Goal: Task Accomplishment & Management: Complete application form

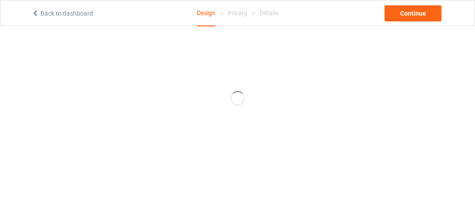
scroll to position [45, 0]
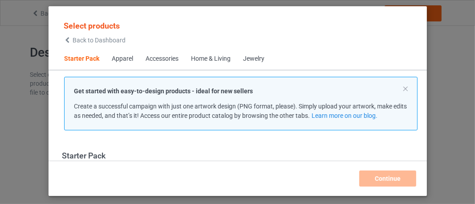
scroll to position [11, 0]
click at [123, 58] on div "Apparel" at bounding box center [122, 58] width 21 height 9
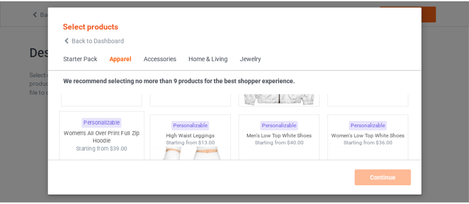
scroll to position [956, 0]
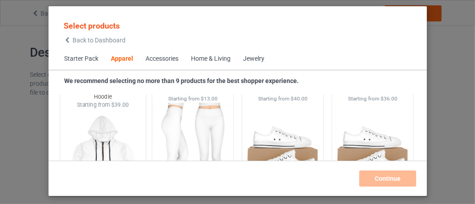
click at [100, 139] on img at bounding box center [103, 160] width 84 height 105
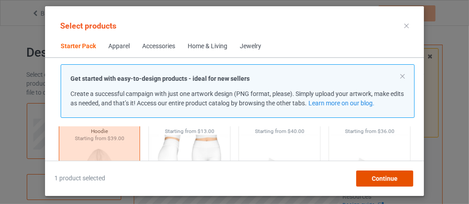
click at [384, 177] on span "Continue" at bounding box center [385, 178] width 26 height 7
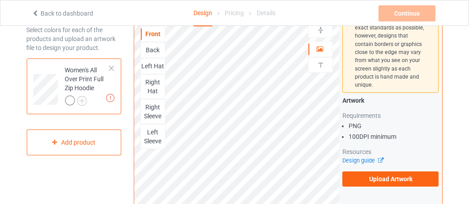
scroll to position [89, 0]
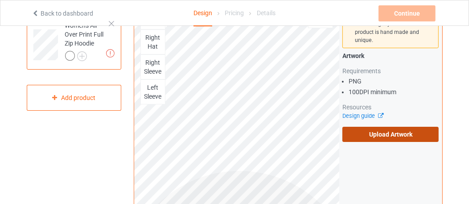
click at [390, 127] on label "Upload Artwork" at bounding box center [390, 134] width 96 height 15
click at [0, 0] on input "Upload Artwork" at bounding box center [0, 0] width 0 height 0
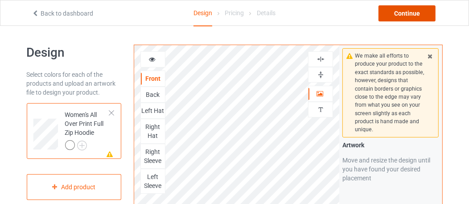
click at [406, 13] on div "Continue" at bounding box center [406, 13] width 57 height 16
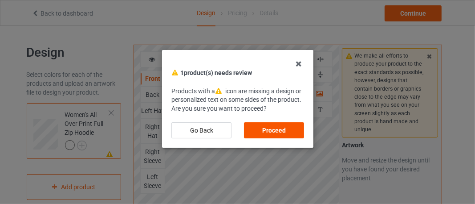
click at [273, 131] on div "Proceed" at bounding box center [274, 130] width 60 height 16
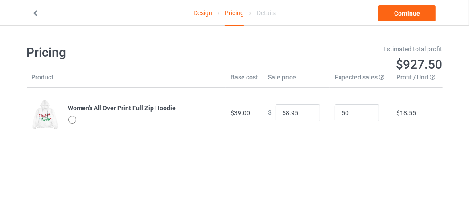
click at [72, 118] on div at bounding box center [72, 119] width 8 height 8
click at [407, 13] on link "Continue" at bounding box center [406, 13] width 57 height 16
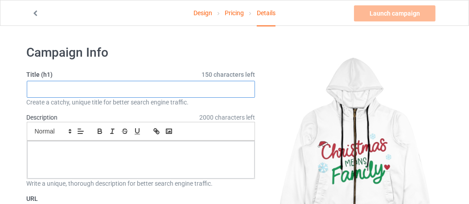
click at [40, 87] on input "text" at bounding box center [141, 89] width 229 height 17
paste input "Happy [DATE]"
type input "Happy [DATE]"
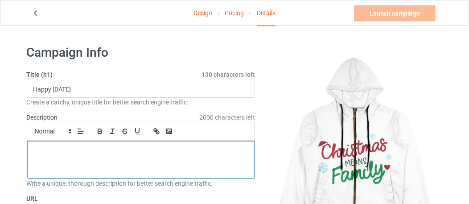
click at [70, 147] on p at bounding box center [140, 151] width 213 height 8
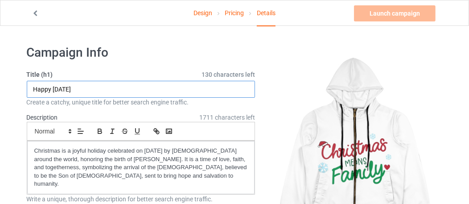
type textarea "H"
drag, startPoint x: 33, startPoint y: 89, endPoint x: 103, endPoint y: 90, distance: 69.5
click at [103, 90] on input "Happy [DATE]" at bounding box center [141, 89] width 229 height 17
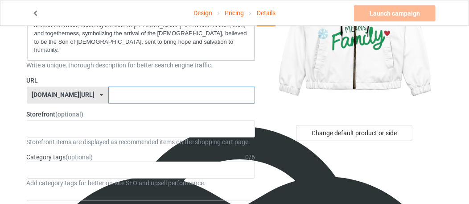
click at [108, 86] on input "text" at bounding box center [181, 94] width 147 height 17
paste input "Happy [DATE]"
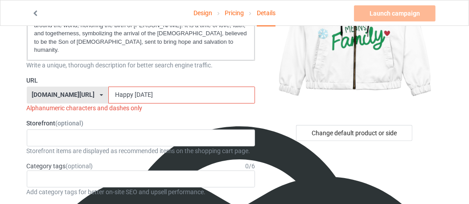
click at [108, 86] on input "Happy [DATE]" at bounding box center [181, 94] width 147 height 17
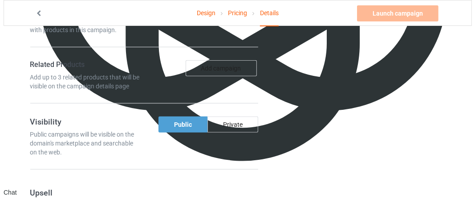
scroll to position [490, 0]
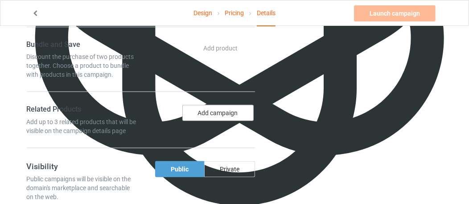
type input "HappyChristmasDay"
click at [212, 105] on button "Add campaign" at bounding box center [217, 113] width 71 height 16
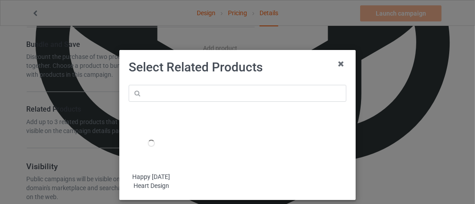
scroll to position [45, 0]
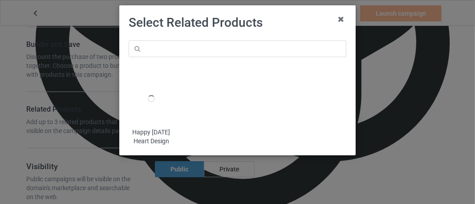
click at [147, 132] on div "Happy [DATE] Heart Design" at bounding box center [151, 136] width 45 height 17
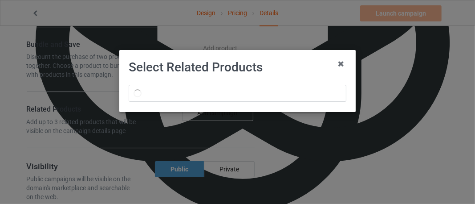
scroll to position [0, 0]
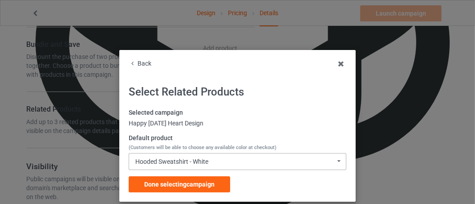
click at [335, 160] on icon at bounding box center [340, 160] width 12 height 15
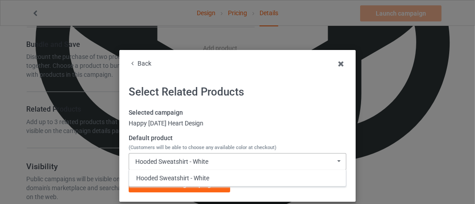
click at [335, 160] on icon at bounding box center [340, 160] width 12 height 15
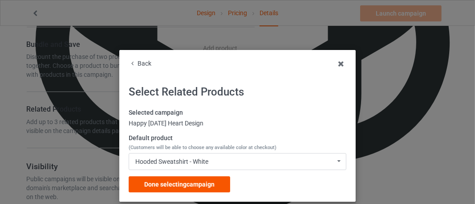
click at [169, 184] on span "Done selecting campaign" at bounding box center [179, 183] width 70 height 7
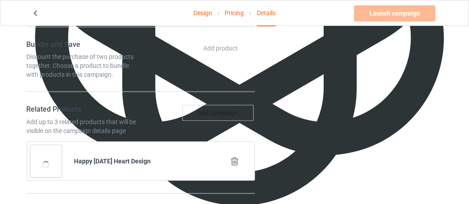
click at [235, 156] on icon at bounding box center [234, 160] width 11 height 9
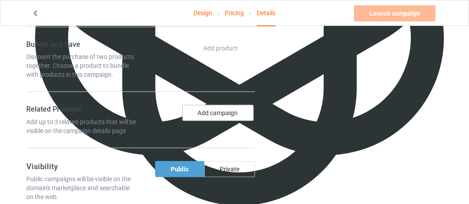
click at [211, 105] on button "Add campaign" at bounding box center [217, 113] width 71 height 16
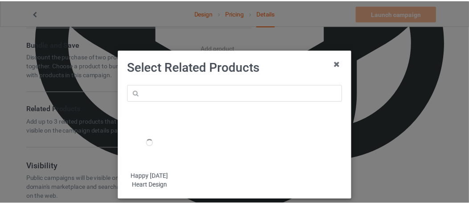
scroll to position [45, 0]
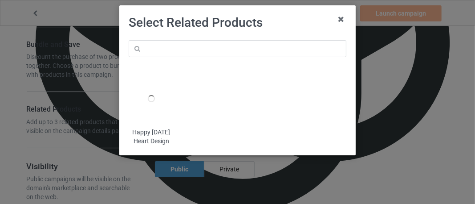
click at [149, 131] on div "Happy [DATE] Heart Design" at bounding box center [151, 136] width 45 height 17
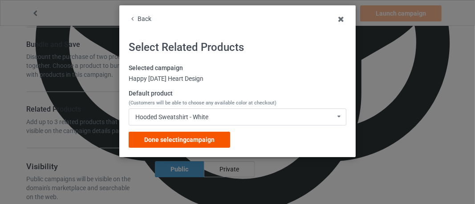
click at [173, 138] on span "Done selecting campaign" at bounding box center [179, 139] width 70 height 7
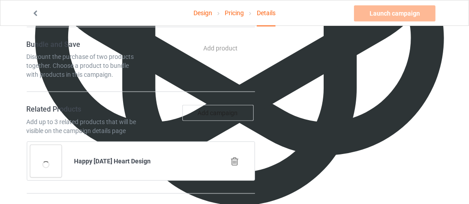
click at [234, 156] on icon at bounding box center [234, 160] width 11 height 9
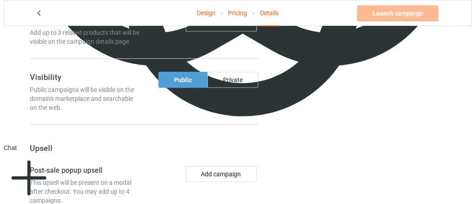
scroll to position [624, 0]
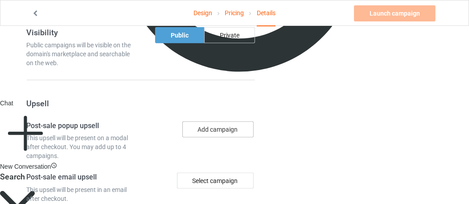
click at [212, 121] on button "Add campaign" at bounding box center [217, 129] width 71 height 16
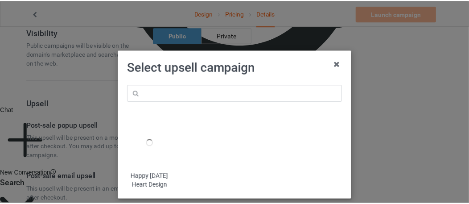
scroll to position [53, 0]
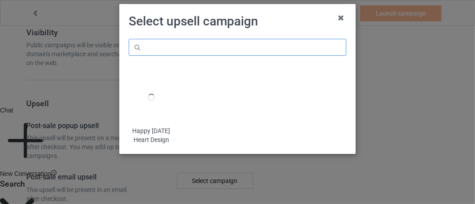
click at [135, 39] on input "text" at bounding box center [238, 47] width 218 height 17
paste input "Happy [DATE]"
type input "Happy [DATE]"
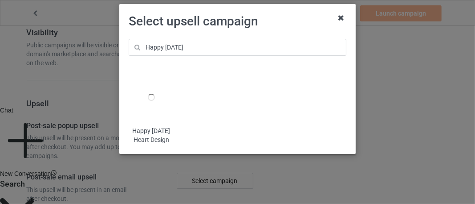
click at [337, 11] on icon at bounding box center [341, 18] width 14 height 14
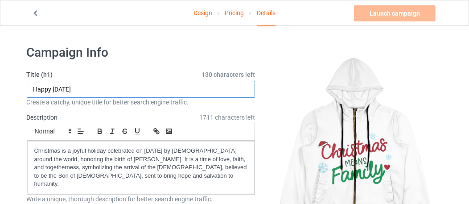
drag, startPoint x: 34, startPoint y: 88, endPoint x: 108, endPoint y: 87, distance: 73.9
click at [107, 87] on input "Happy [DATE]" at bounding box center [141, 89] width 229 height 17
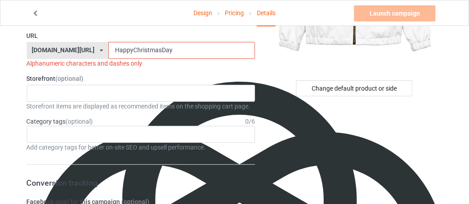
scroll to position [223, 0]
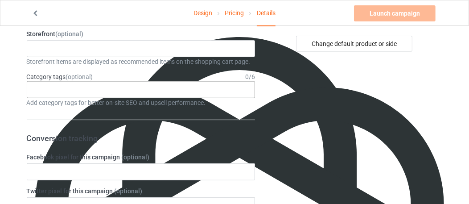
click at [74, 81] on div "Age > [DEMOGRAPHIC_DATA] > 1 Age > [DEMOGRAPHIC_DATA] Months > 1 Month Age > [D…" at bounding box center [141, 89] width 229 height 17
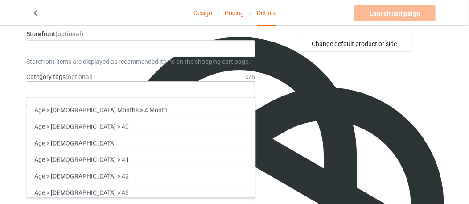
scroll to position [891, 0]
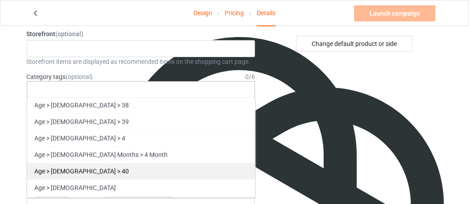
click at [61, 163] on div "Age > [DEMOGRAPHIC_DATA] > 40" at bounding box center [141, 171] width 228 height 16
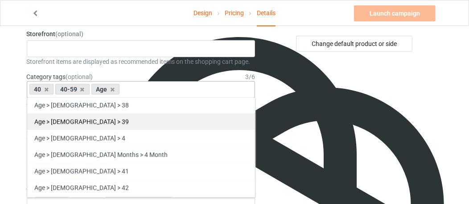
click at [57, 113] on div "Age > [DEMOGRAPHIC_DATA] > 39" at bounding box center [141, 121] width 228 height 16
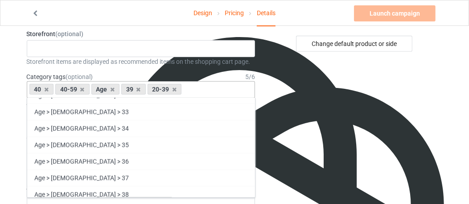
scroll to position [696, 0]
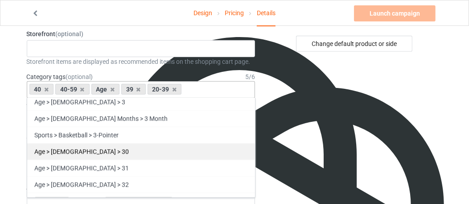
click at [58, 143] on div "Age > [DEMOGRAPHIC_DATA] > 30" at bounding box center [141, 151] width 228 height 16
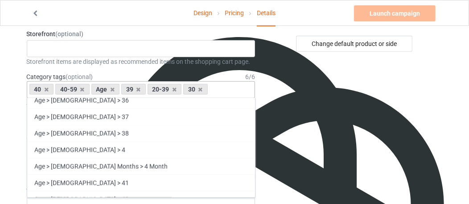
scroll to position [919, 0]
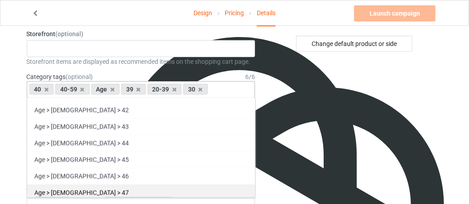
click at [58, 184] on div "Age > [DEMOGRAPHIC_DATA] > 47" at bounding box center [141, 192] width 228 height 16
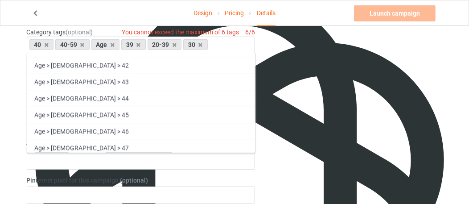
scroll to position [312, 0]
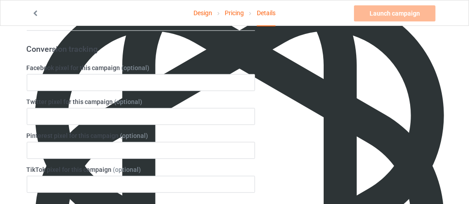
click at [283, 104] on div "Change default product or side" at bounding box center [354, 205] width 187 height 959
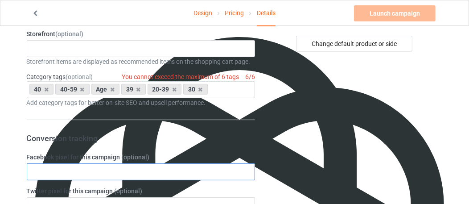
click at [89, 163] on input "text" at bounding box center [141, 171] width 229 height 17
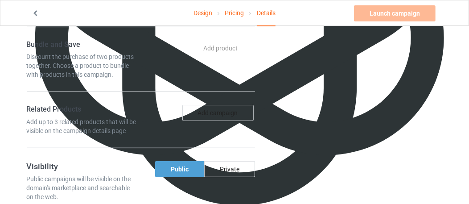
scroll to position [535, 0]
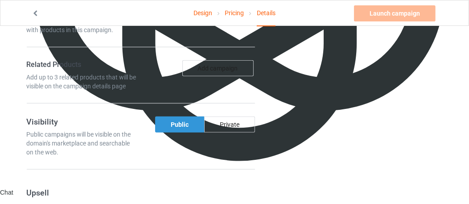
click at [178, 116] on div "Public" at bounding box center [179, 124] width 49 height 16
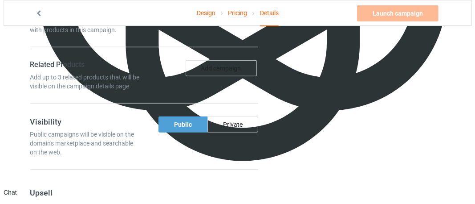
scroll to position [624, 0]
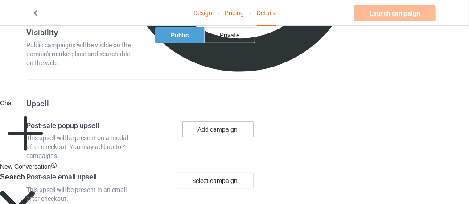
click at [206, 121] on button "Add campaign" at bounding box center [217, 129] width 71 height 16
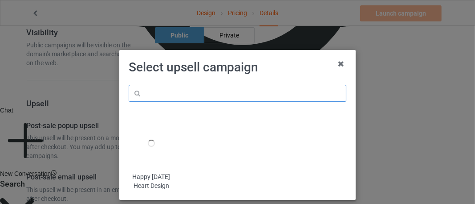
click at [157, 92] on input "text" at bounding box center [238, 93] width 218 height 17
paste input "Happy [DATE]"
type input "Happy [DATE]"
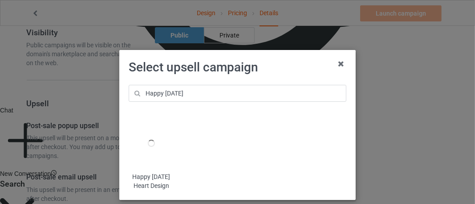
click at [151, 176] on div "Happy [DATE] Heart Design" at bounding box center [151, 180] width 45 height 17
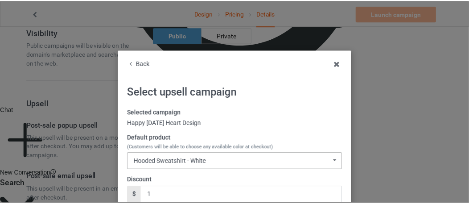
scroll to position [45, 0]
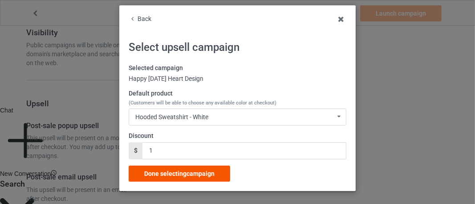
click at [165, 173] on span "Done selecting campaign" at bounding box center [179, 173] width 70 height 7
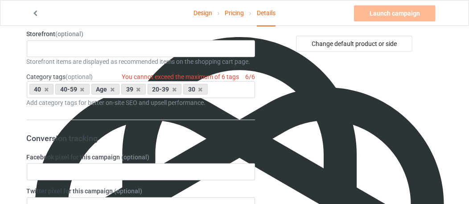
scroll to position [267, 0]
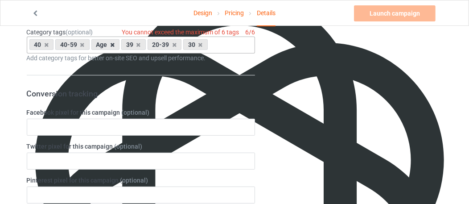
click at [112, 42] on icon at bounding box center [112, 45] width 4 height 6
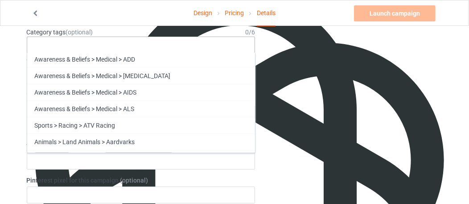
scroll to position [2166, 0]
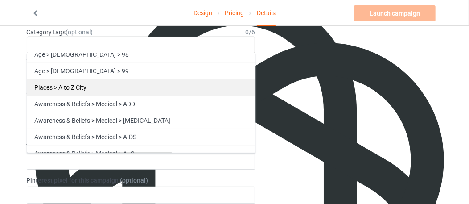
click at [74, 79] on div "Places > A to Z City" at bounding box center [141, 87] width 228 height 16
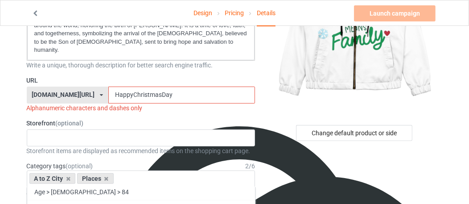
scroll to position [178, 0]
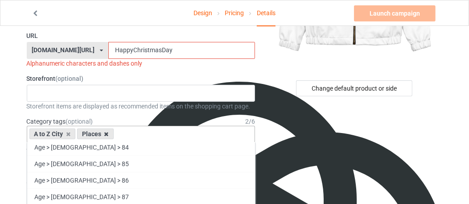
click at [107, 131] on icon at bounding box center [106, 134] width 4 height 6
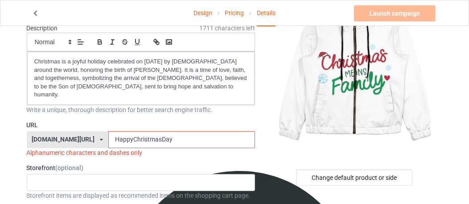
scroll to position [134, 0]
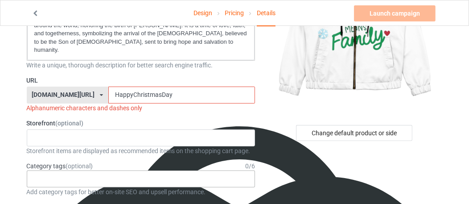
drag, startPoint x: 88, startPoint y: 85, endPoint x: 169, endPoint y: 85, distance: 81.1
click at [169, 86] on input "HappyChristmasDay" at bounding box center [181, 94] width 147 height 17
paste input "Christmas holiday"
click at [117, 86] on input "Christmas holiday" at bounding box center [181, 94] width 147 height 17
click at [139, 86] on input "Christmasholiday" at bounding box center [181, 94] width 147 height 17
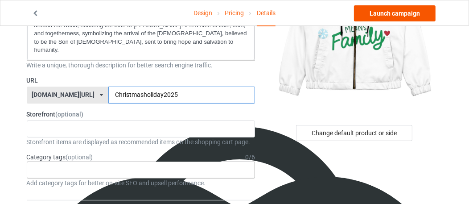
type input "Christmasholiday2025"
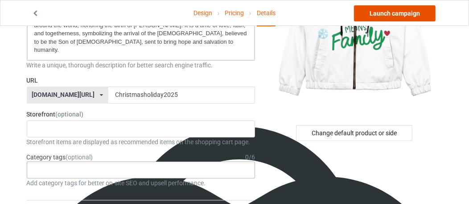
click at [392, 13] on link "Launch campaign" at bounding box center [395, 13] width 82 height 16
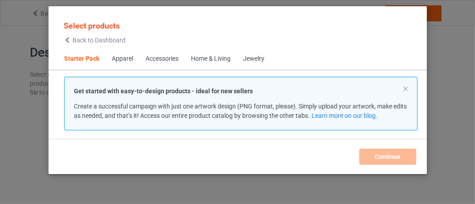
scroll to position [45, 0]
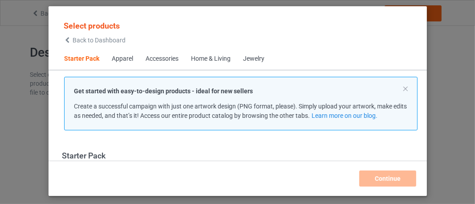
scroll to position [11, 0]
click at [125, 58] on div "Apparel" at bounding box center [122, 58] width 21 height 9
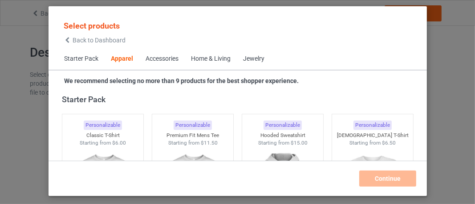
scroll to position [332, 0]
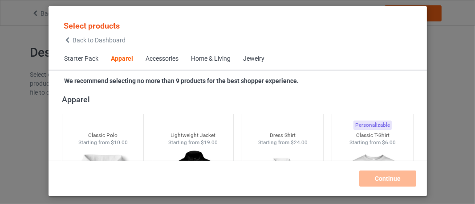
click at [82, 57] on span "Starter Pack" at bounding box center [81, 58] width 47 height 21
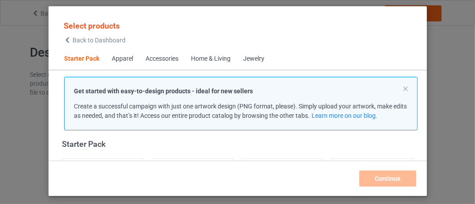
scroll to position [101, 0]
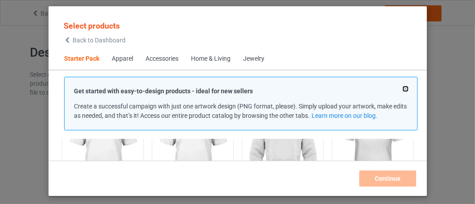
click at [404, 87] on button at bounding box center [406, 88] width 4 height 4
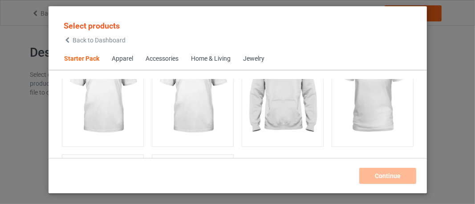
scroll to position [190, 0]
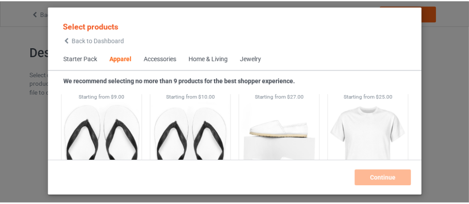
scroll to position [1437, 0]
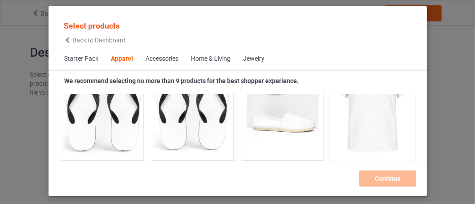
click at [366, 117] on img at bounding box center [373, 106] width 84 height 105
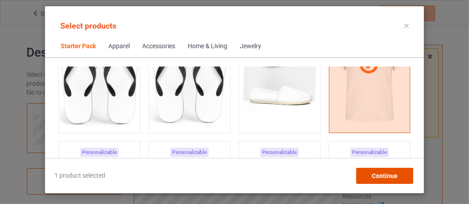
click at [384, 172] on span "Continue" at bounding box center [385, 175] width 26 height 7
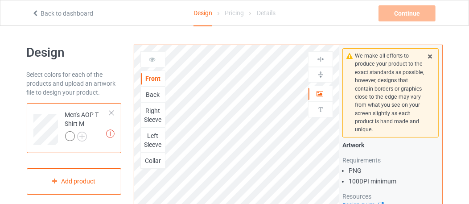
scroll to position [45, 0]
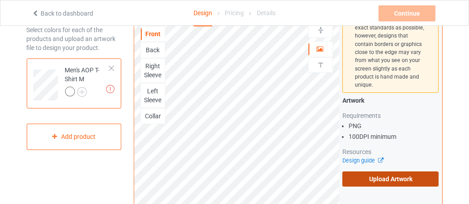
click at [385, 171] on label "Upload Artwork" at bounding box center [390, 178] width 96 height 15
click at [0, 0] on input "Upload Artwork" at bounding box center [0, 0] width 0 height 0
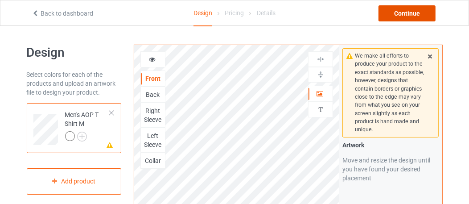
click at [406, 13] on div "Continue" at bounding box center [406, 13] width 57 height 16
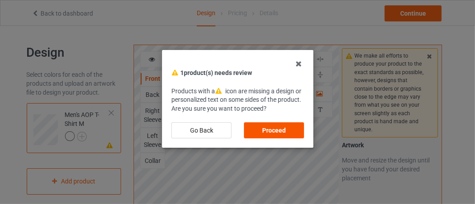
click at [271, 130] on div "Proceed" at bounding box center [274, 130] width 60 height 16
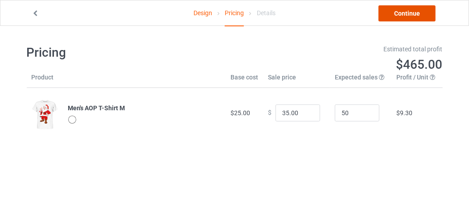
click at [403, 12] on link "Continue" at bounding box center [406, 13] width 57 height 16
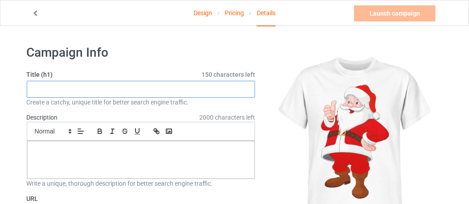
click at [47, 88] on input "text" at bounding box center [141, 89] width 229 height 17
paste input "Happy Christmas Day T-Shirt Design"
type input "Happy Christmas Day T-Shirt Design"
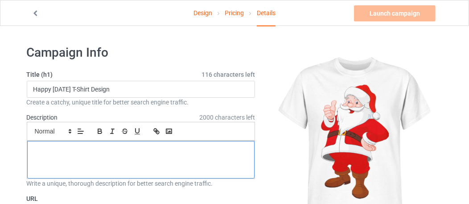
click at [43, 147] on p at bounding box center [140, 151] width 213 height 8
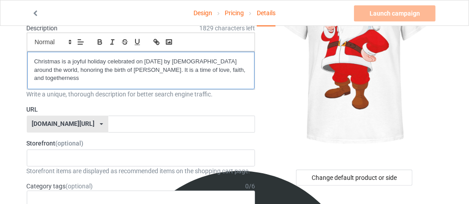
scroll to position [134, 0]
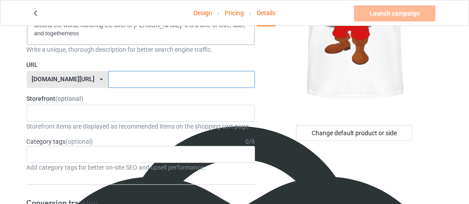
click at [108, 78] on input "text" at bounding box center [181, 79] width 147 height 17
paste input "Christmas"
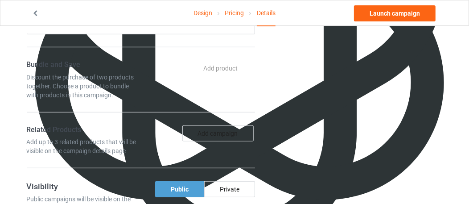
scroll to position [490, 0]
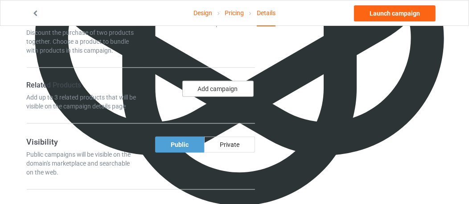
type input "Christmas252025"
click at [212, 82] on button "Add campaign" at bounding box center [217, 89] width 71 height 16
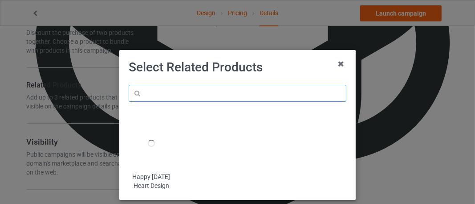
click at [154, 93] on input "text" at bounding box center [238, 93] width 218 height 17
paste input "Happy Christmas Day T-Shirt Design"
type input "Happy Christmas Day T-Shirt Design"
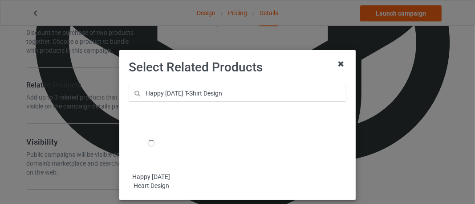
click at [337, 65] on icon at bounding box center [341, 64] width 14 height 14
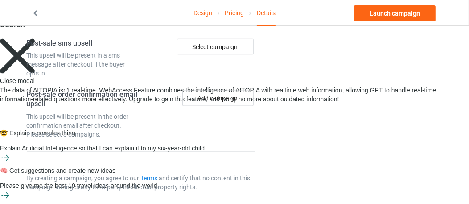
scroll to position [597, 0]
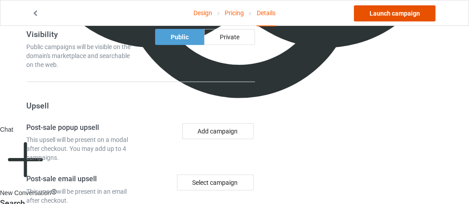
click at [391, 15] on link "Launch campaign" at bounding box center [395, 13] width 82 height 16
